Goal: Task Accomplishment & Management: Use online tool/utility

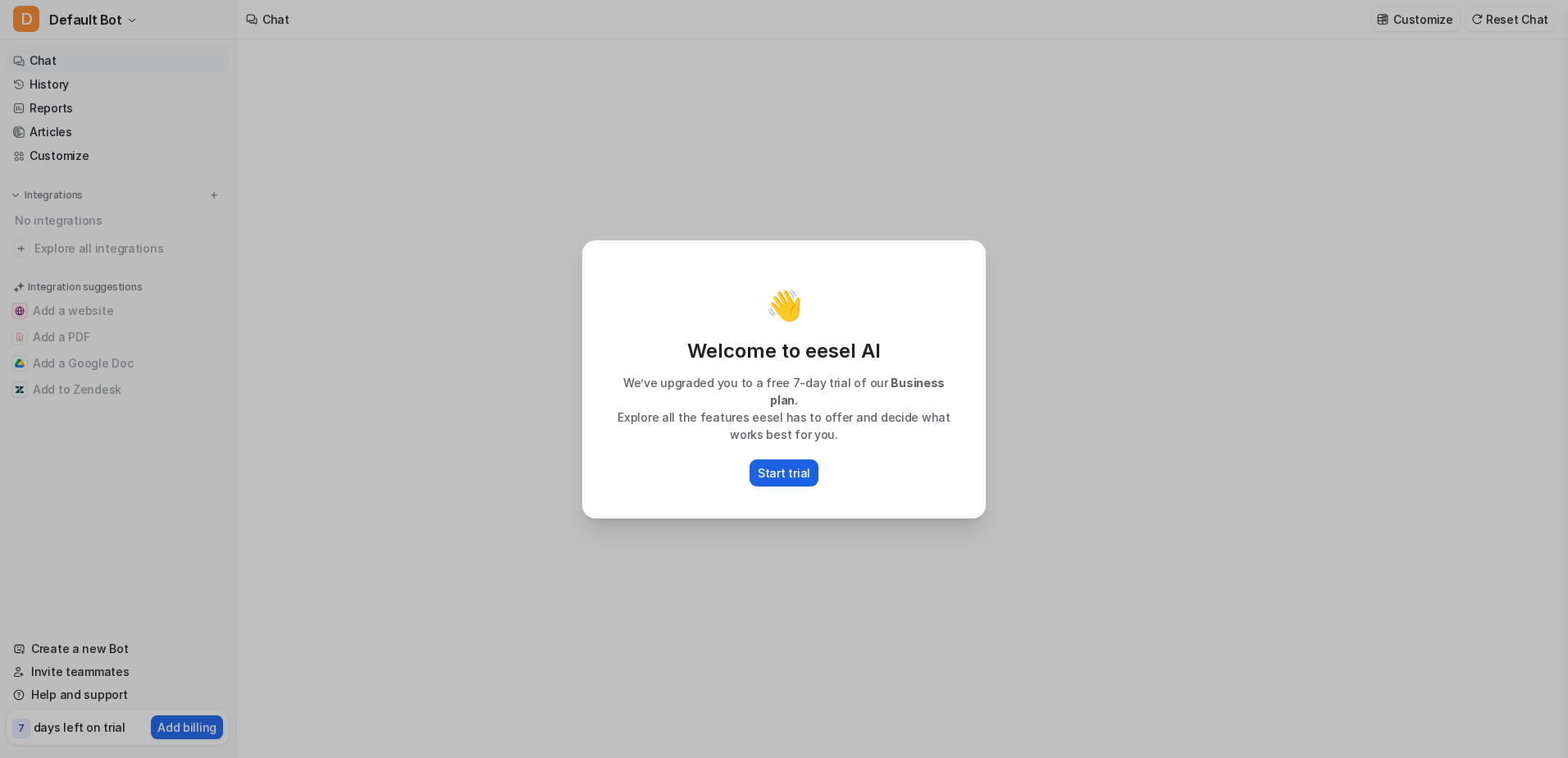
click at [790, 465] on p "Start trial" at bounding box center [784, 473] width 53 height 18
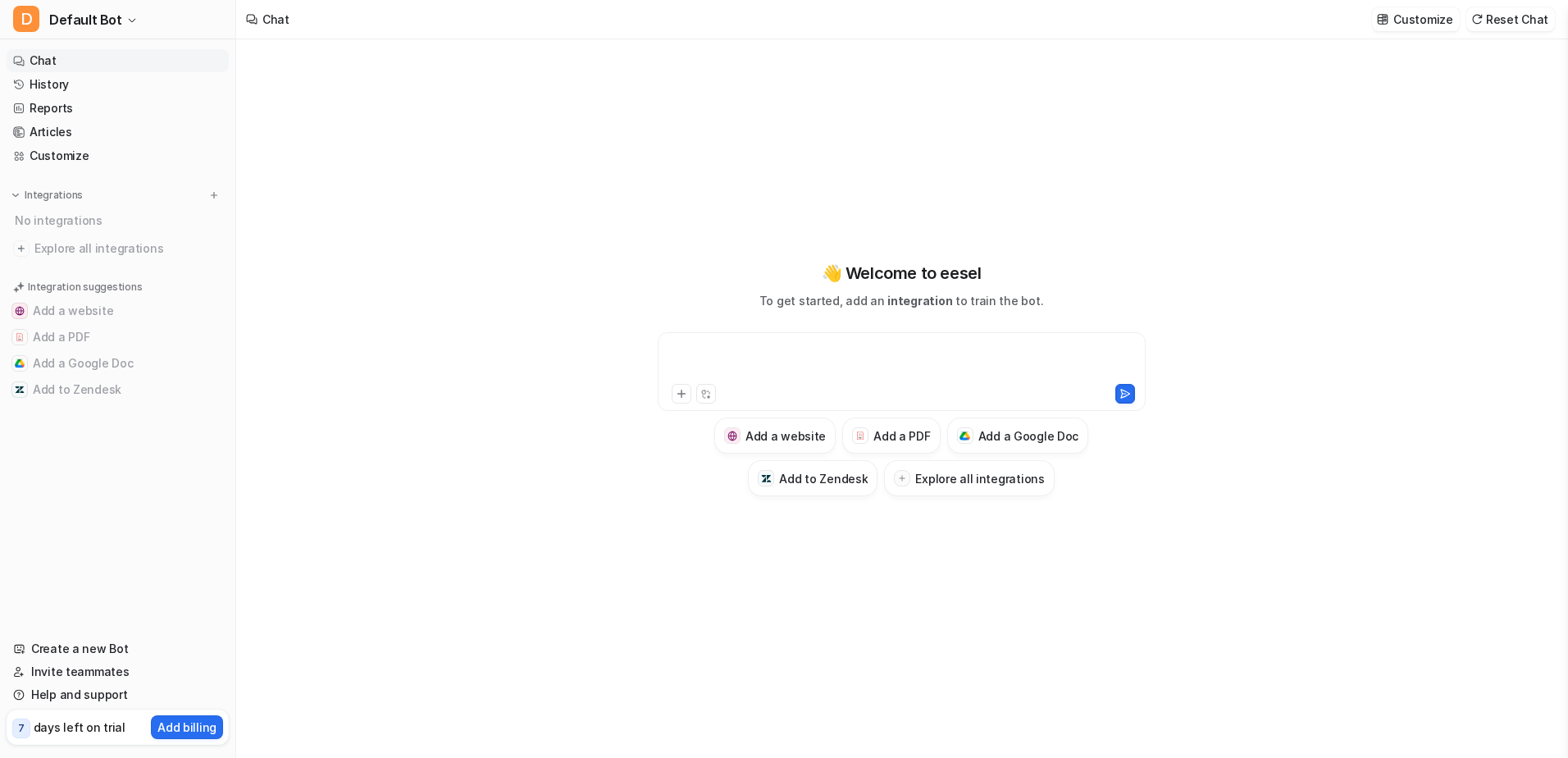
click at [752, 346] on div at bounding box center [901, 362] width 480 height 38
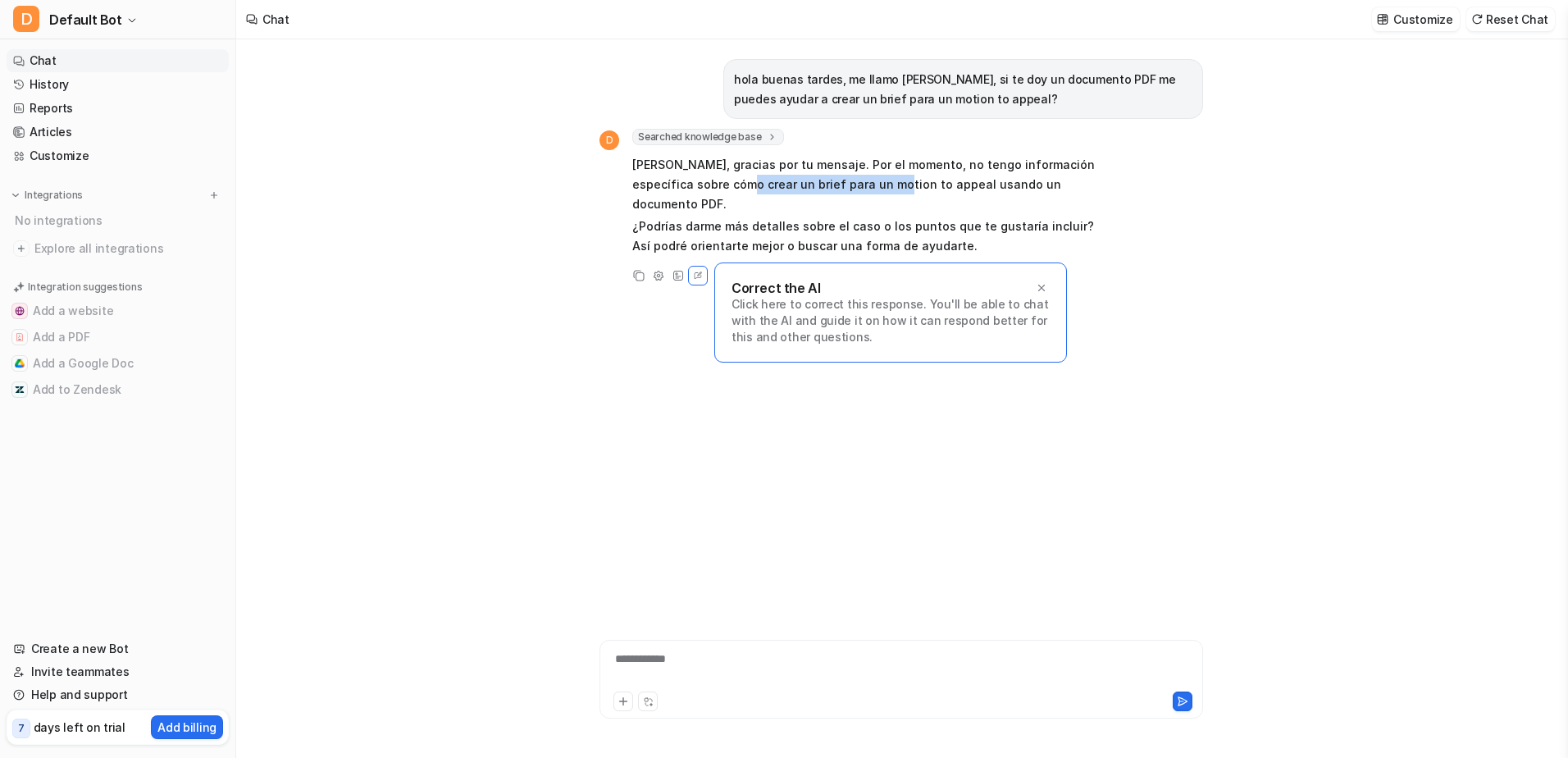
drag, startPoint x: 708, startPoint y: 191, endPoint x: 851, endPoint y: 186, distance: 143.1
click at [851, 186] on p "[PERSON_NAME], gracias por tu mensaje. Por el momento, no tengo información esp…" at bounding box center [872, 185] width 480 height 59
drag, startPoint x: 851, startPoint y: 186, endPoint x: 822, endPoint y: 197, distance: 31.0
click at [822, 197] on span "[PERSON_NAME], gracias por tu mensaje. Por el momento, no tengo información esp…" at bounding box center [872, 205] width 480 height 108
click at [1042, 283] on icon at bounding box center [1042, 289] width 12 height 12
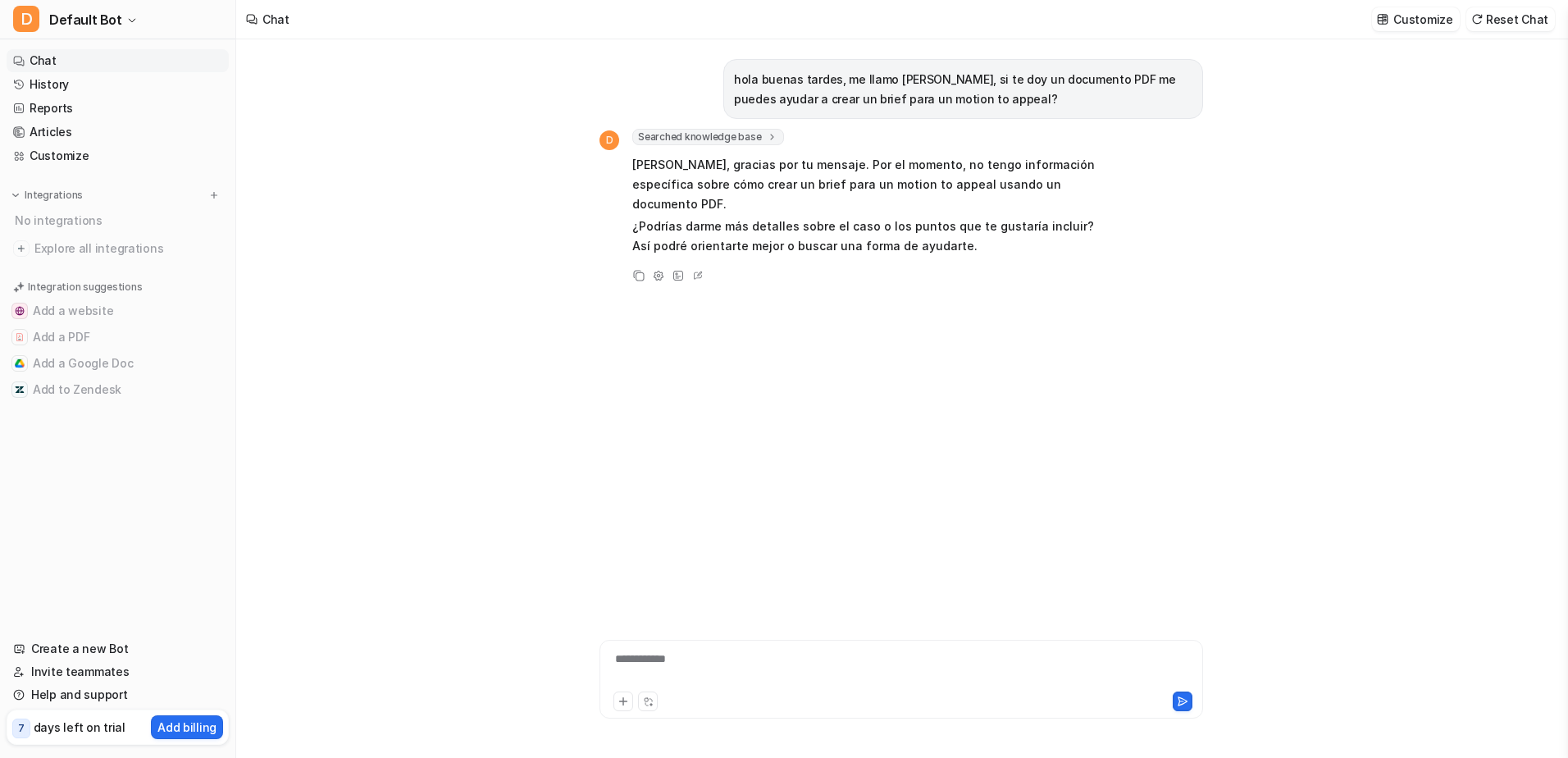
click at [692, 653] on div "**********" at bounding box center [901, 669] width 595 height 38
type textarea "**********"
click at [621, 701] on icon at bounding box center [624, 702] width 12 height 12
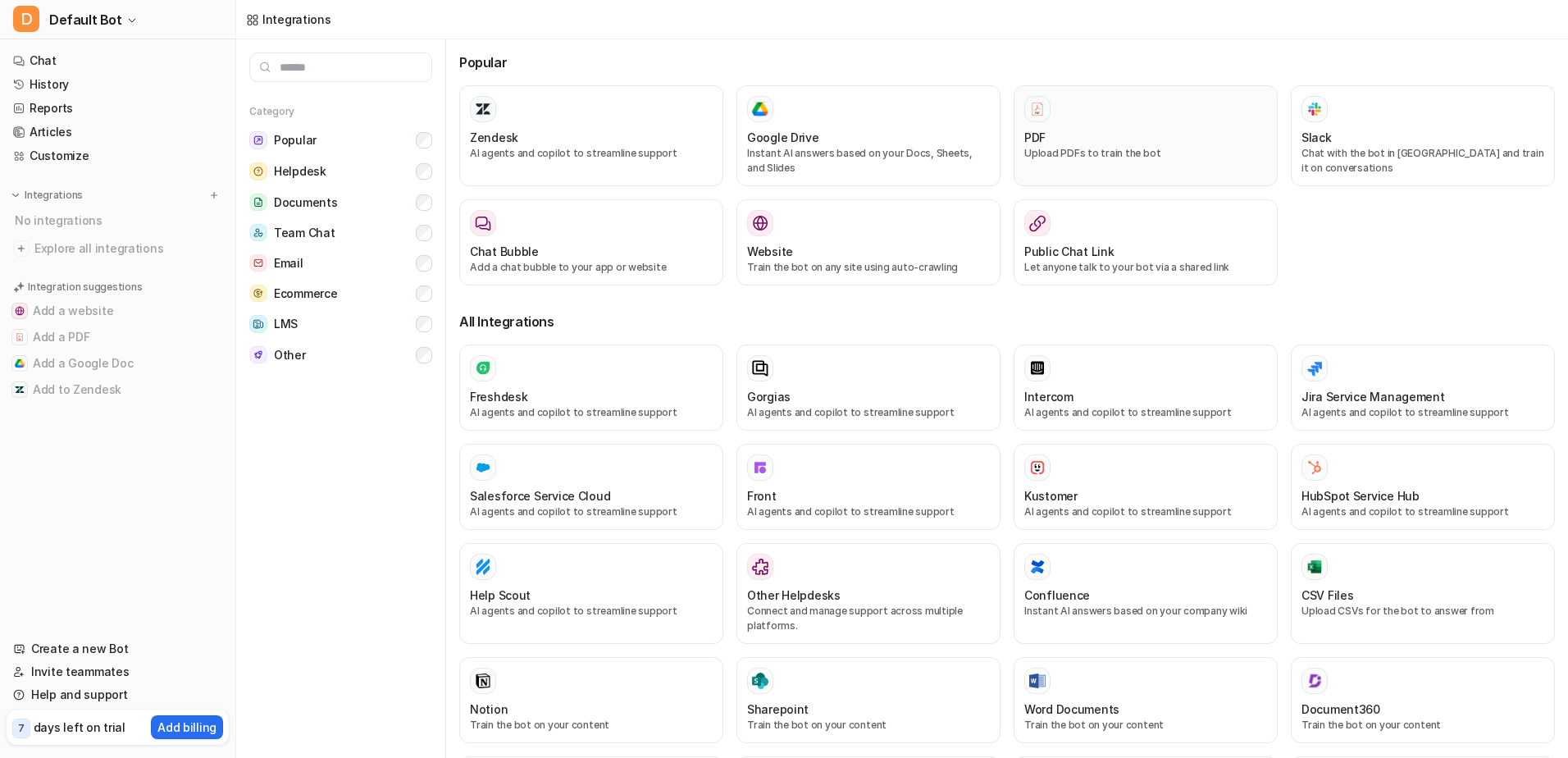
click at [1210, 156] on p "Upload PDFs to train the bot" at bounding box center [1146, 153] width 242 height 15
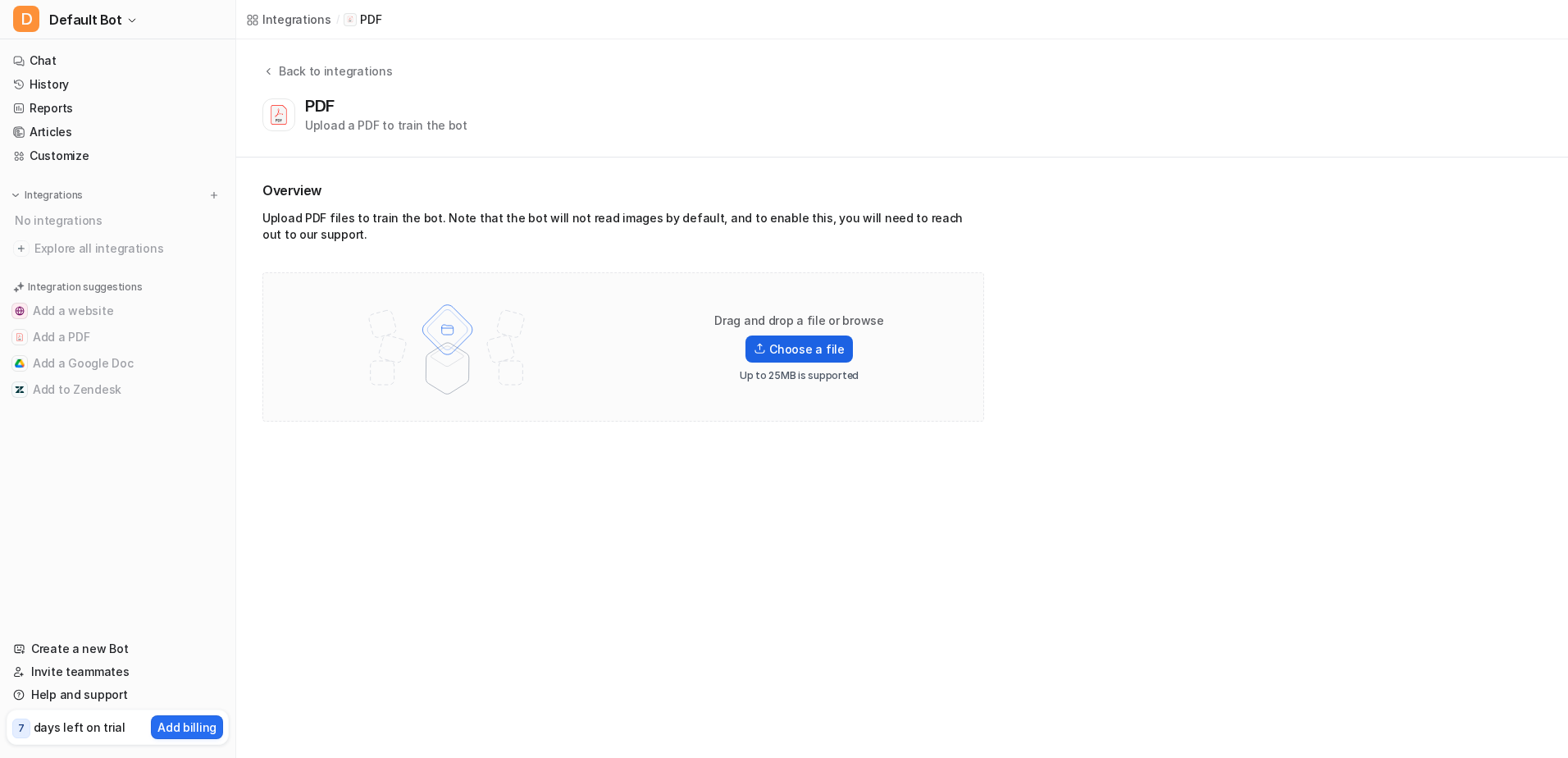
click at [790, 352] on label "Choose a file" at bounding box center [799, 349] width 107 height 27
click at [0, 0] on input "Choose a file" at bounding box center [0, 0] width 0 height 0
click at [111, 564] on link "Start chatting here" at bounding box center [139, 563] width 107 height 14
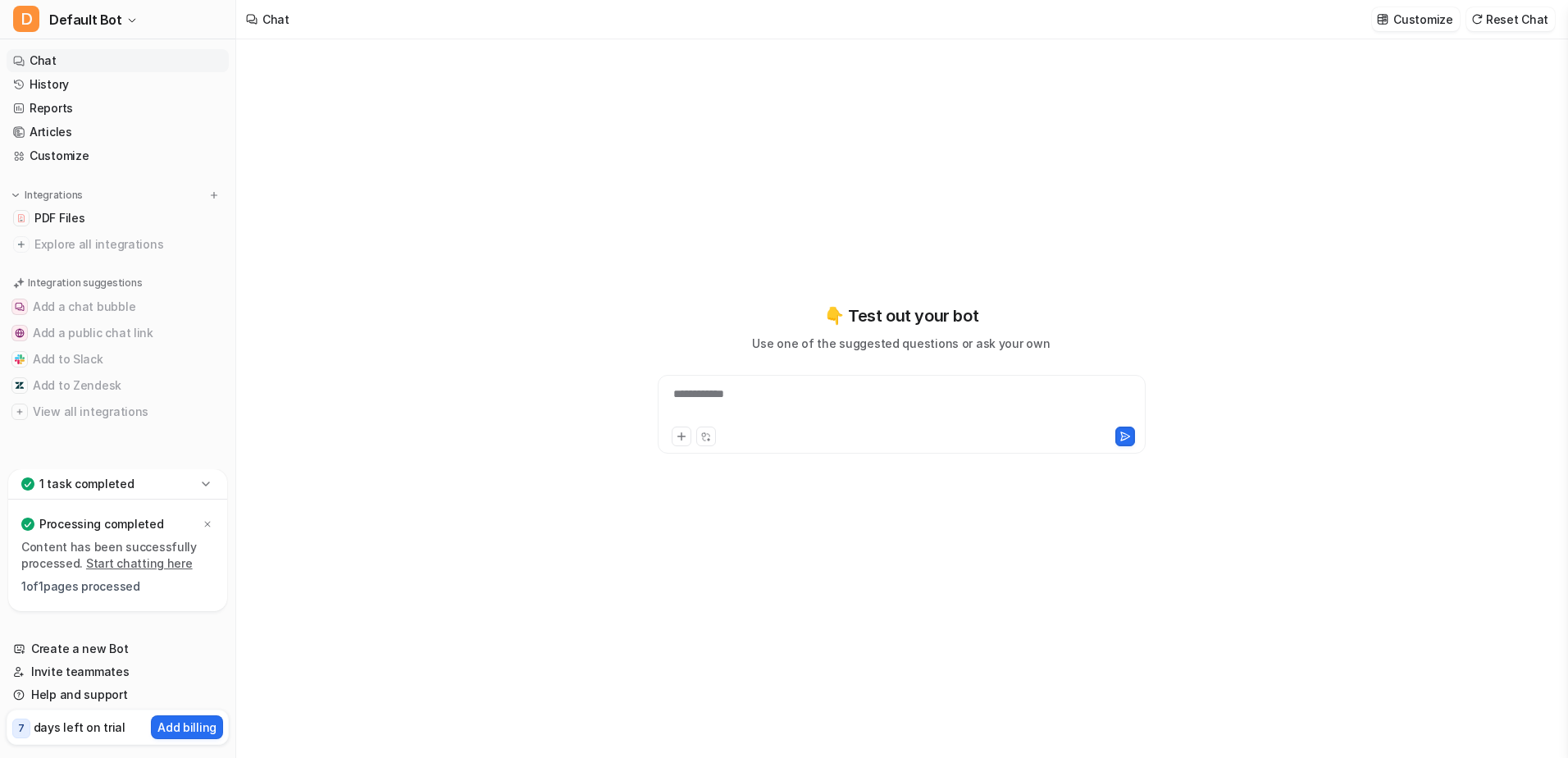
click at [775, 395] on div "**********" at bounding box center [901, 404] width 480 height 38
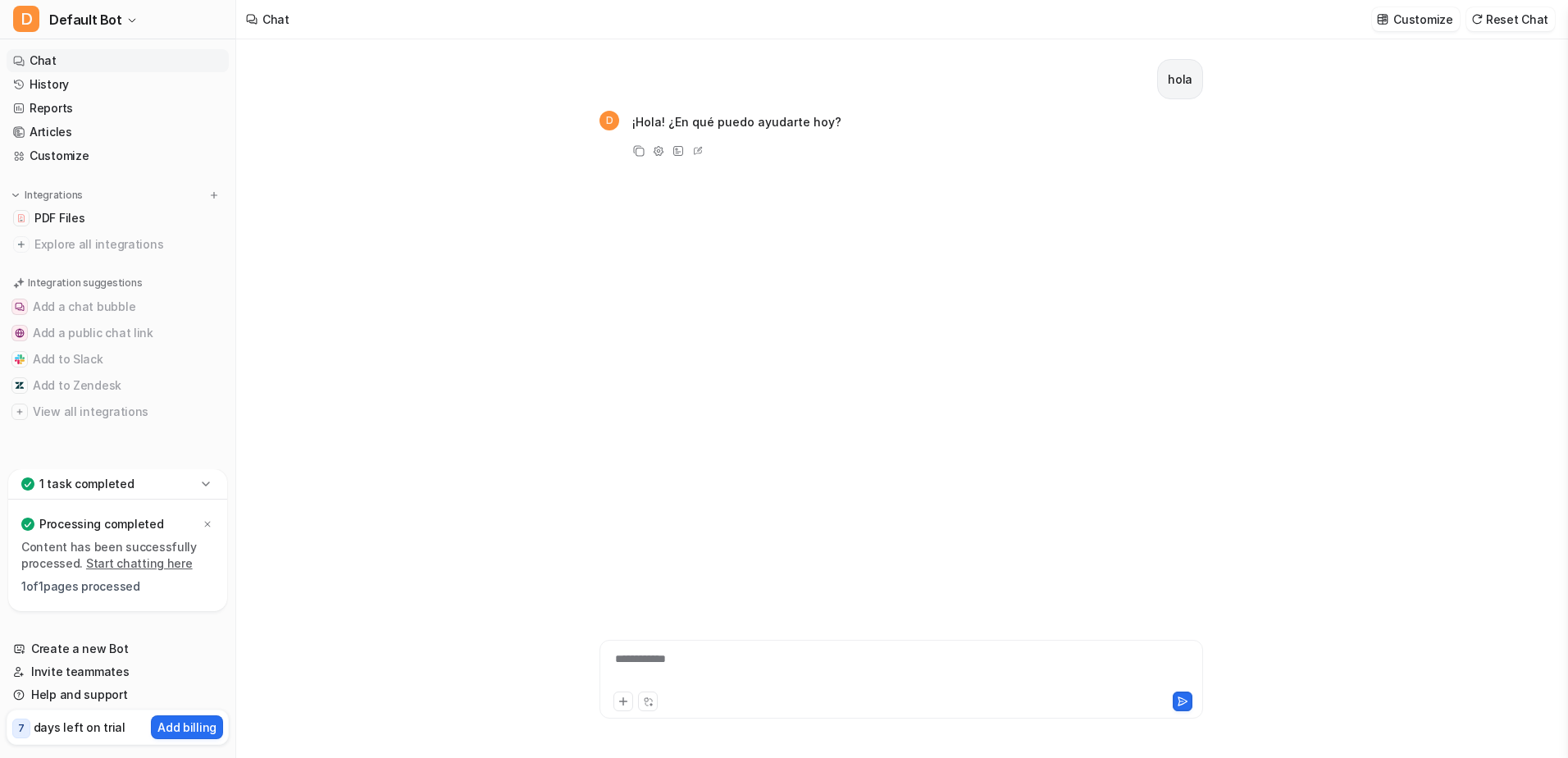
click at [650, 652] on div "**********" at bounding box center [901, 669] width 595 height 38
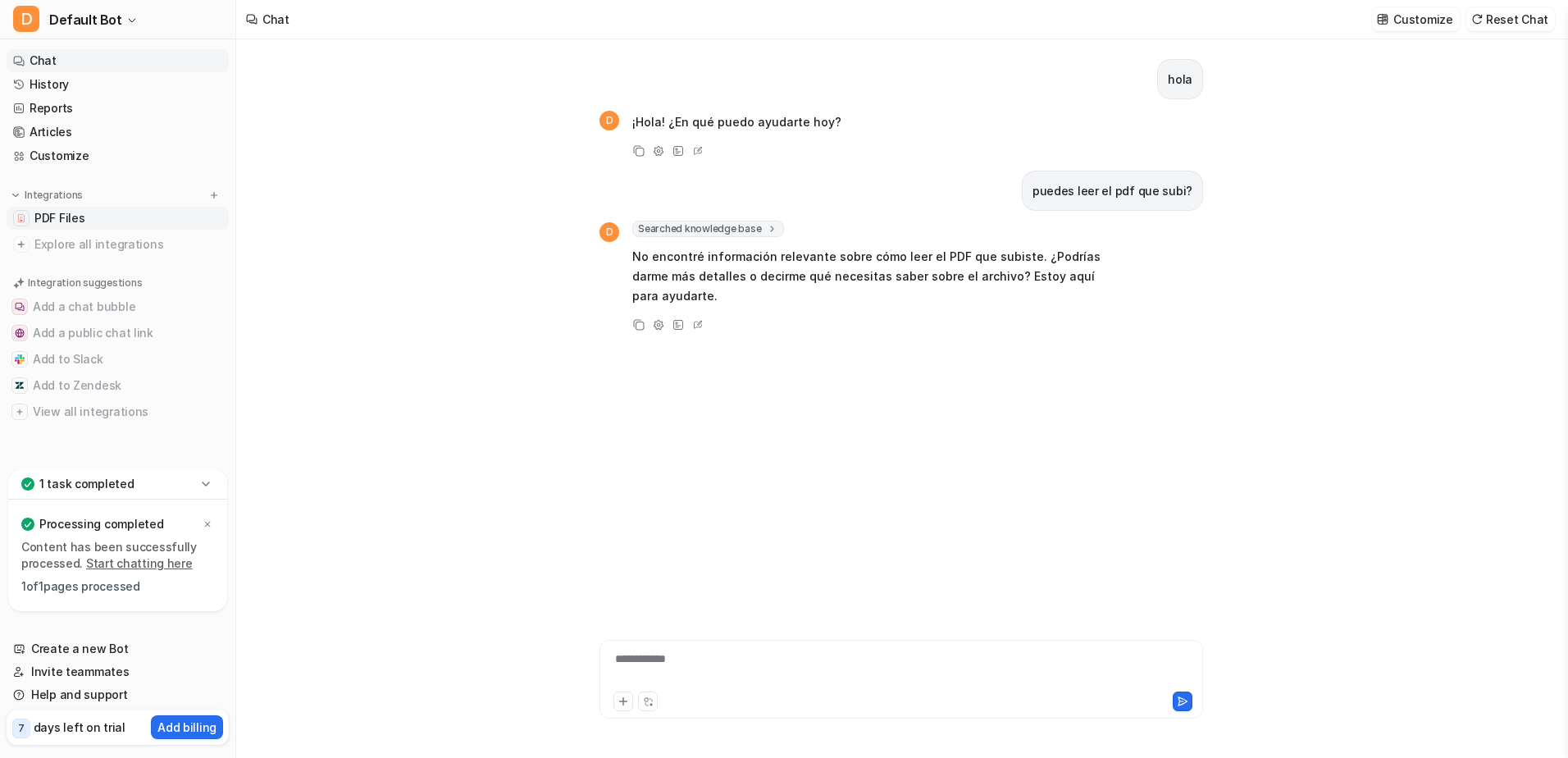
click at [95, 217] on link "PDF Files" at bounding box center [117, 217] width 222 height 22
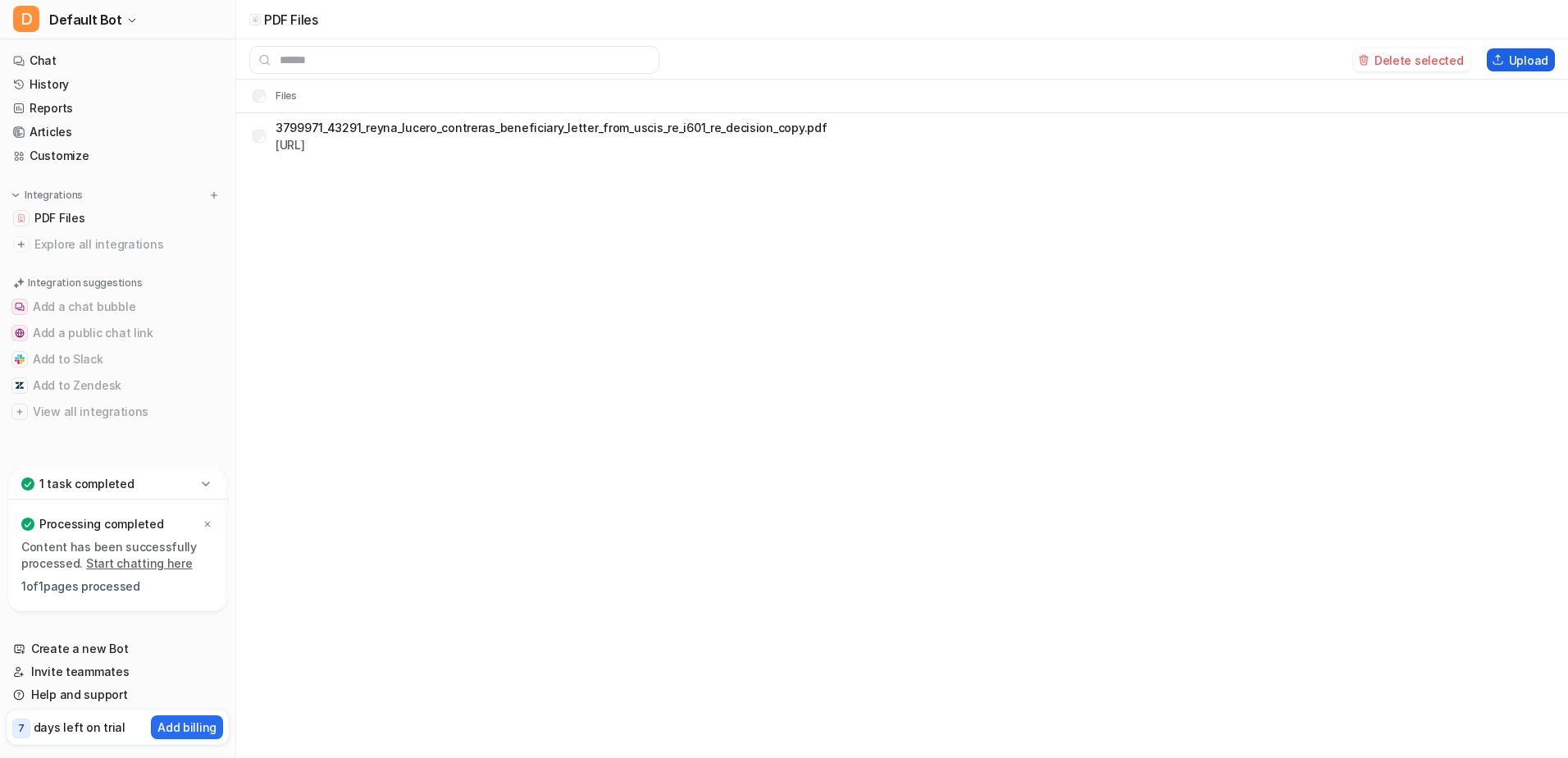
click at [1523, 63] on button "Upload" at bounding box center [1521, 60] width 68 height 22
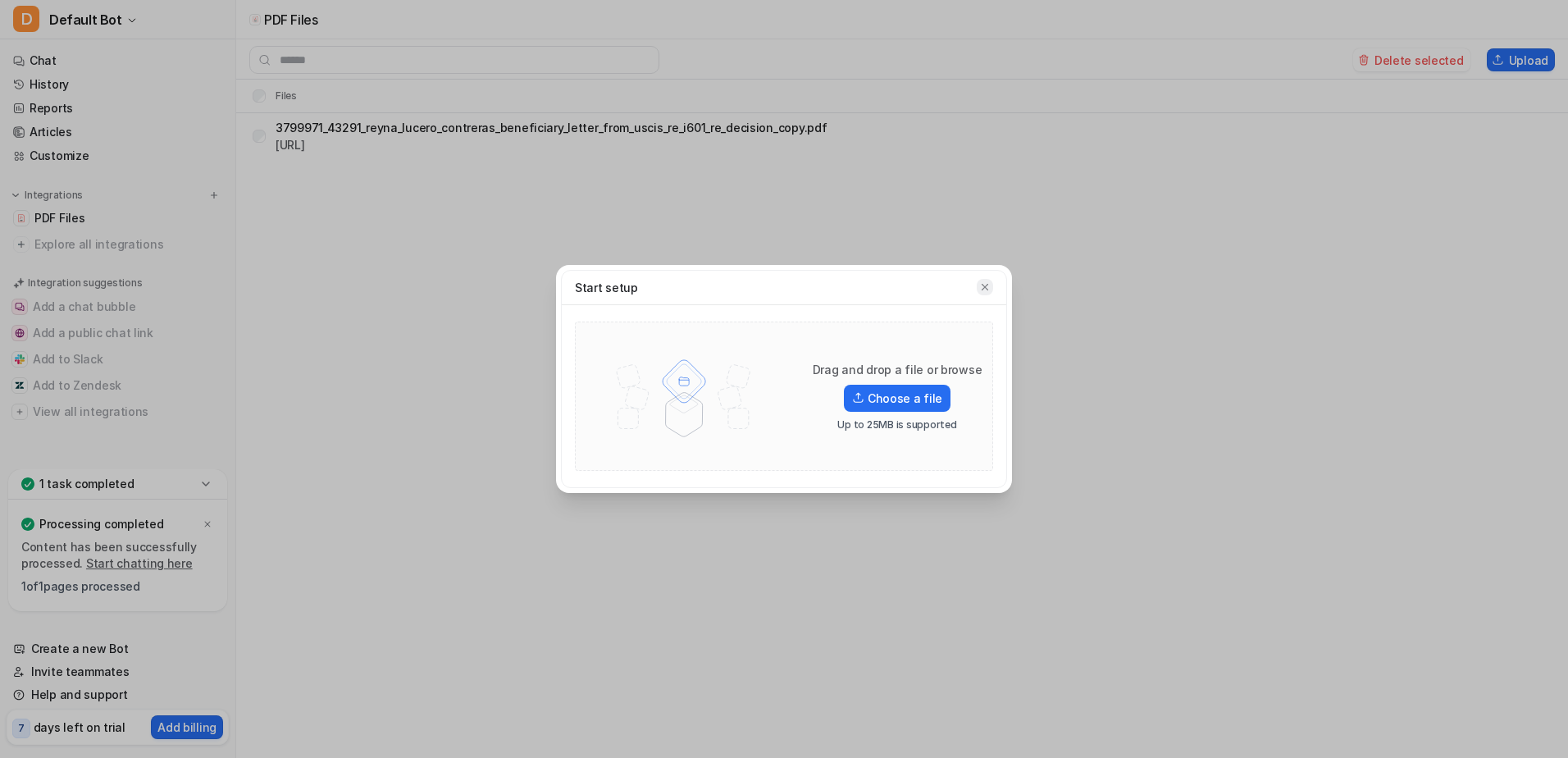
click at [981, 290] on icon "button" at bounding box center [985, 288] width 12 height 12
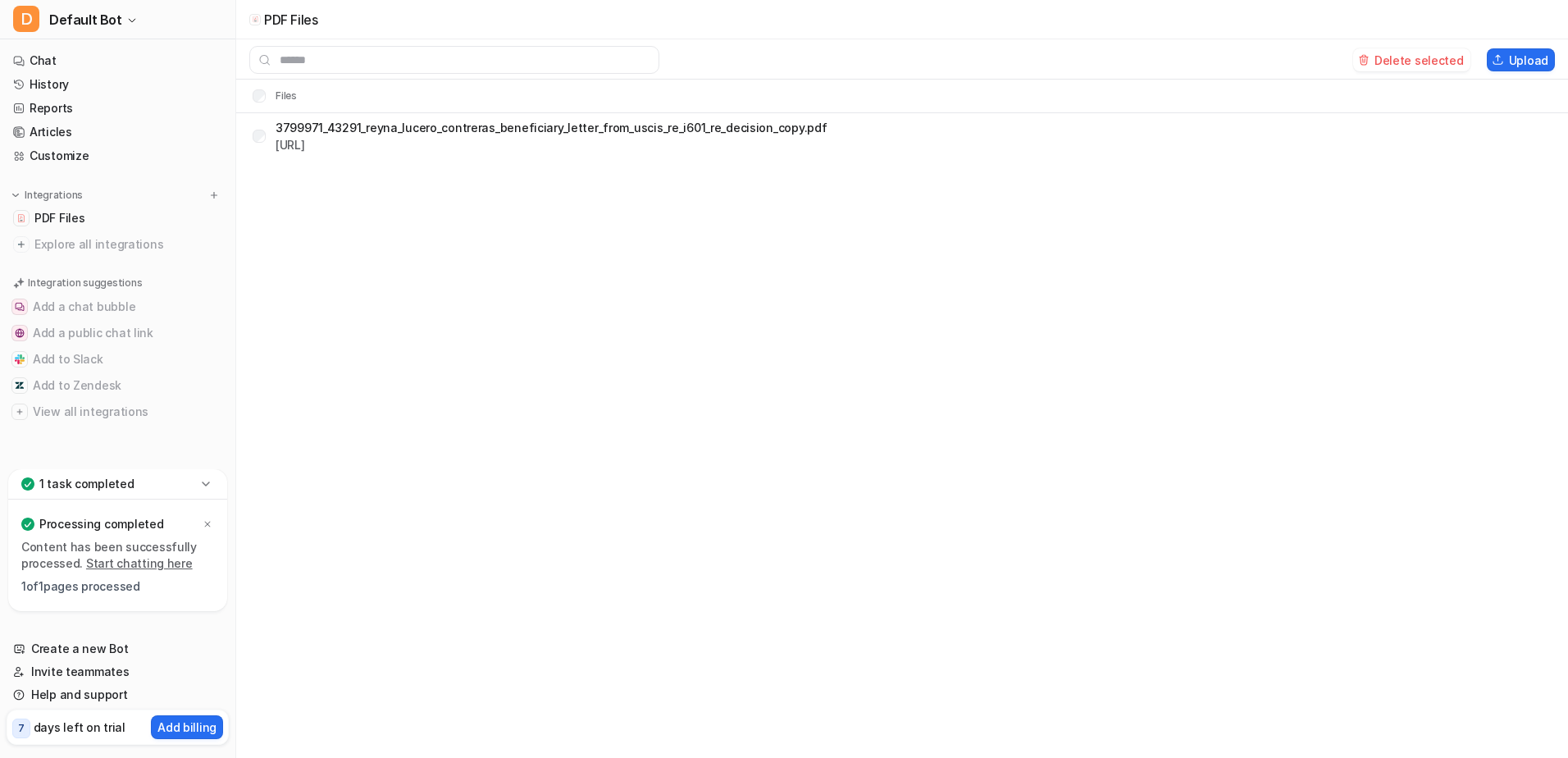
click at [366, 43] on div "Delete selected Upload" at bounding box center [902, 59] width 1332 height 40
click at [355, 49] on input "text" at bounding box center [455, 60] width 411 height 28
click at [79, 56] on link "Chat" at bounding box center [117, 60] width 222 height 22
